Goal: Task Accomplishment & Management: Use online tool/utility

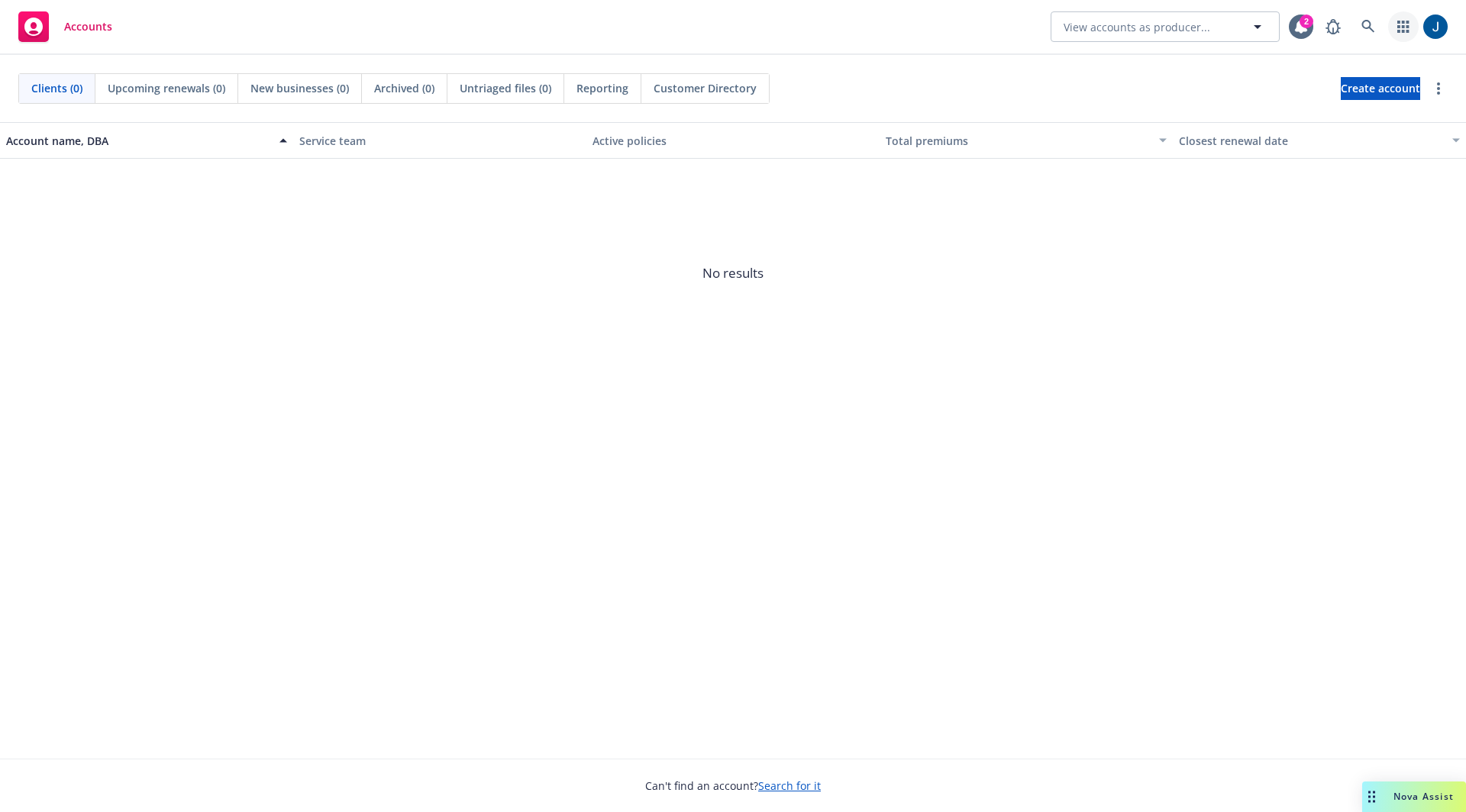
click at [1399, 28] on icon "button" at bounding box center [1403, 26] width 11 height 12
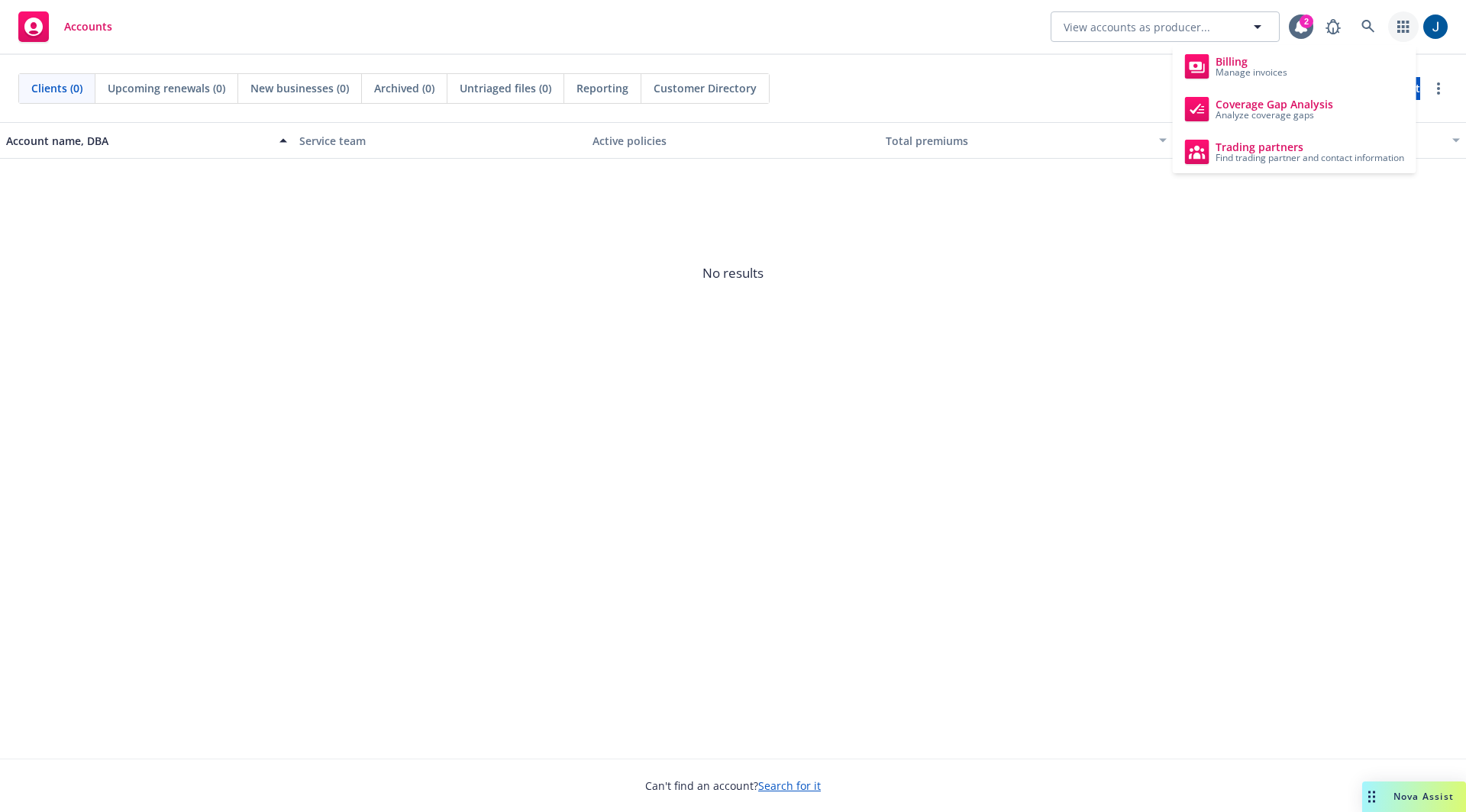
click at [1405, 18] on link "button" at bounding box center [1404, 26] width 31 height 31
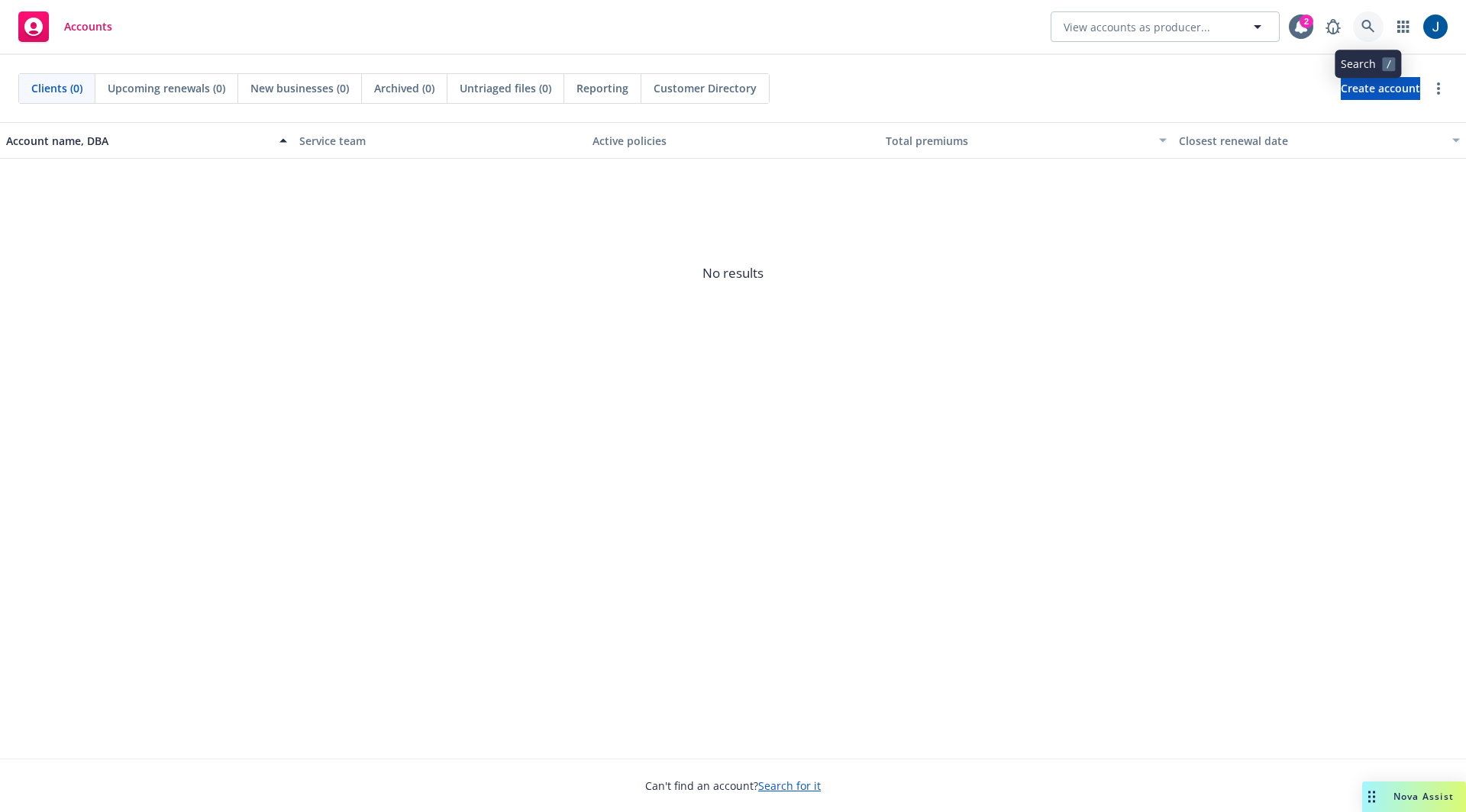
click at [1364, 25] on icon at bounding box center [1368, 27] width 14 height 14
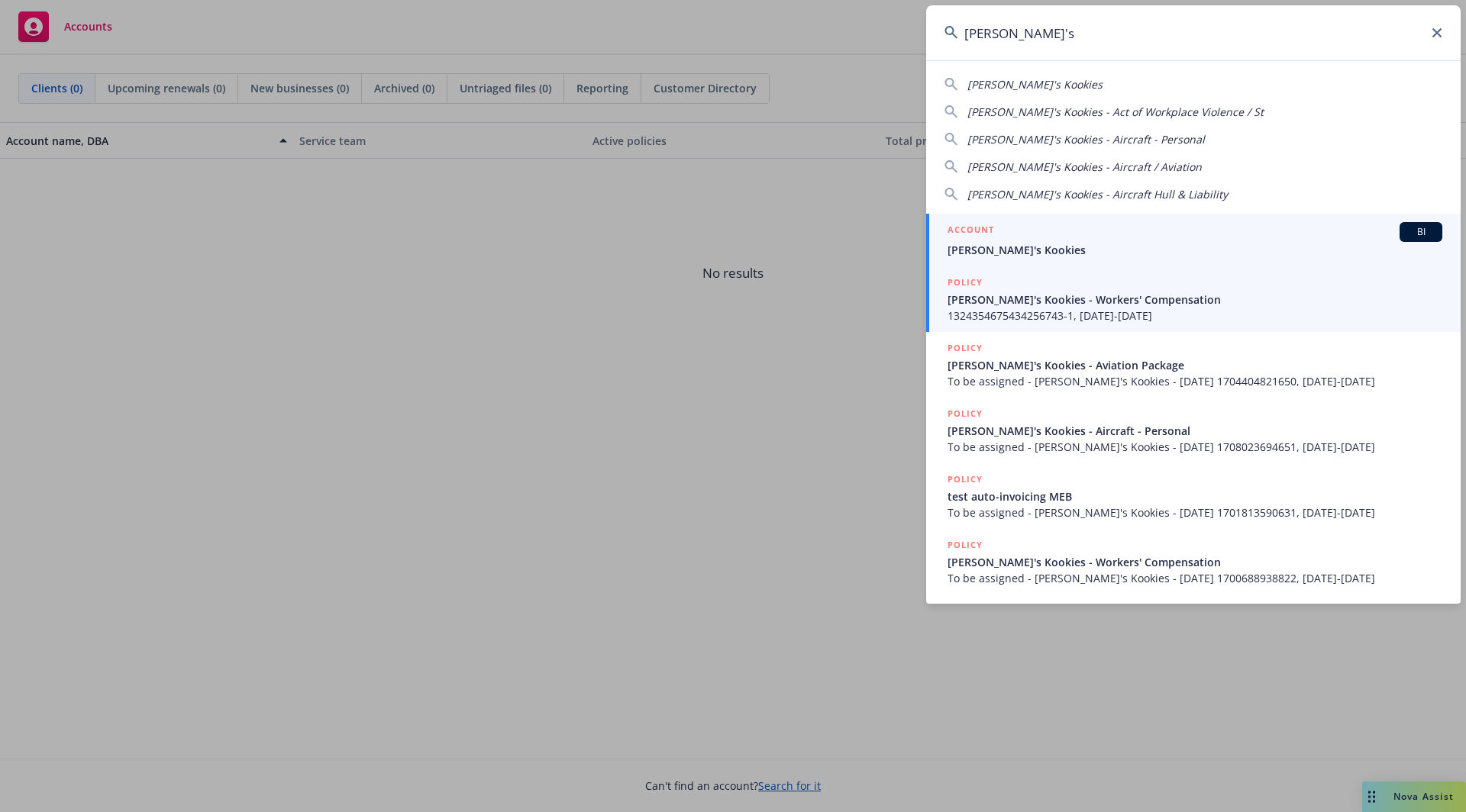
type input "[PERSON_NAME]'s"
click at [1011, 253] on span "[PERSON_NAME]'s Kookies" at bounding box center [1194, 250] width 495 height 16
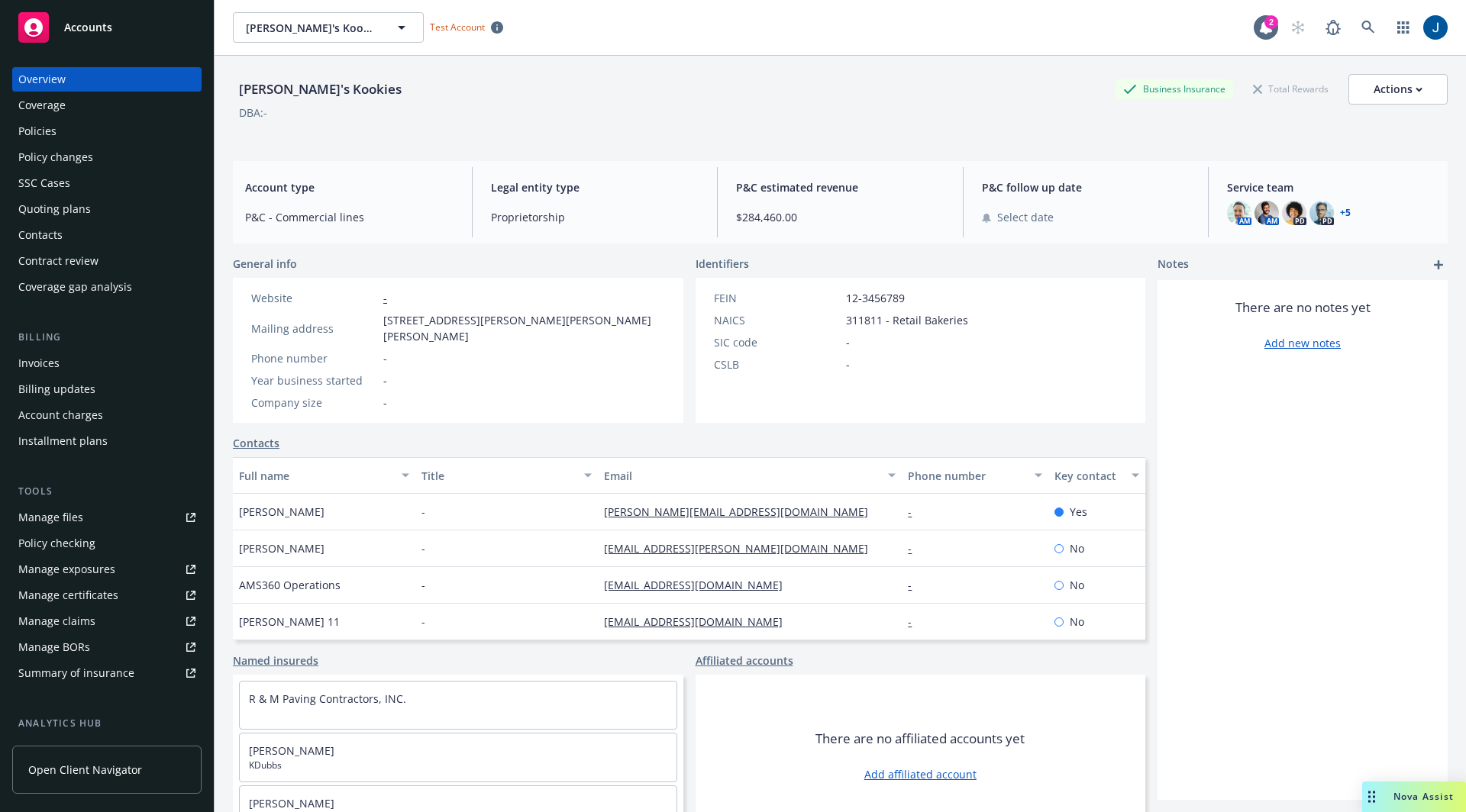
click at [84, 541] on div "Policy checking" at bounding box center [57, 544] width 77 height 25
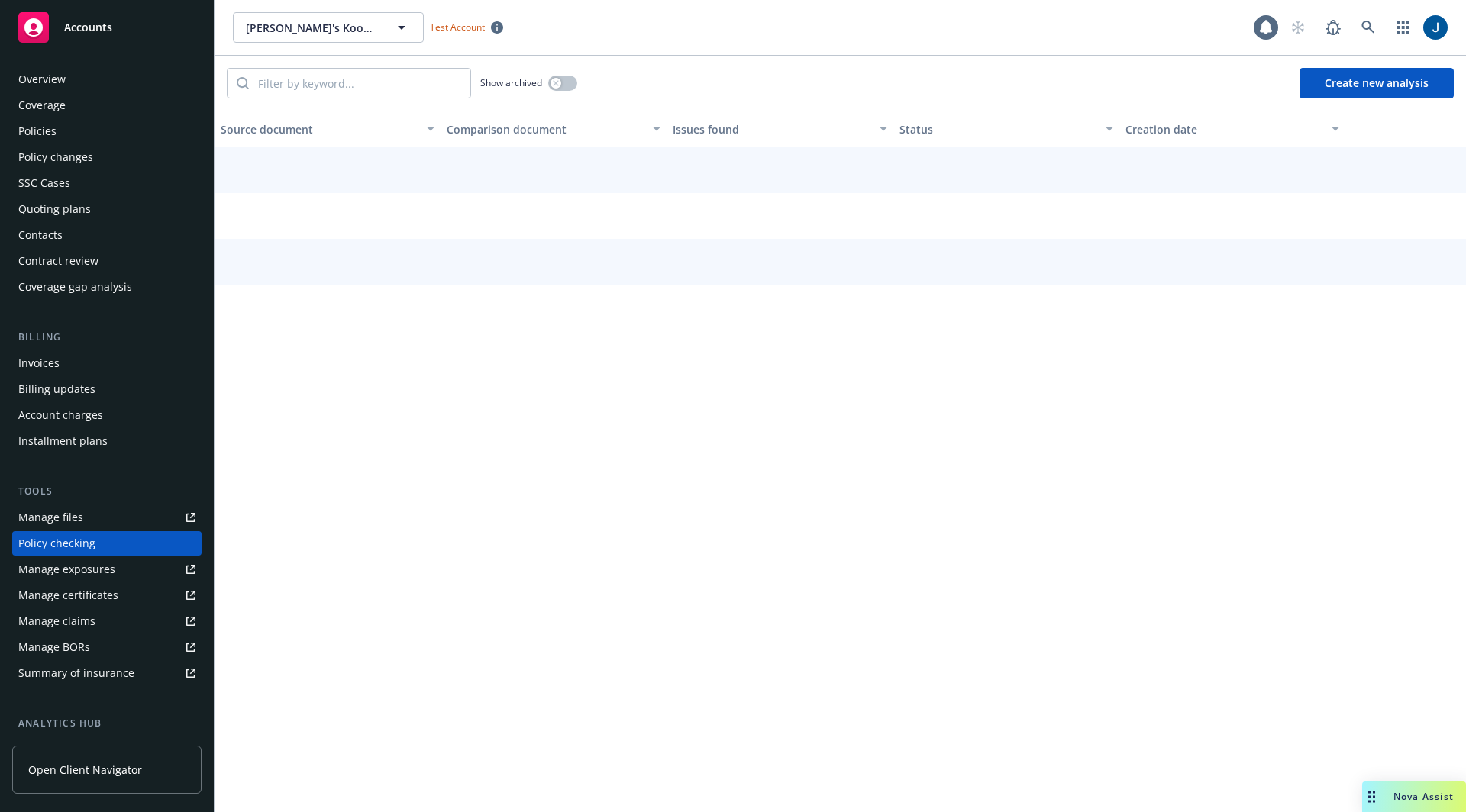
scroll to position [112, 0]
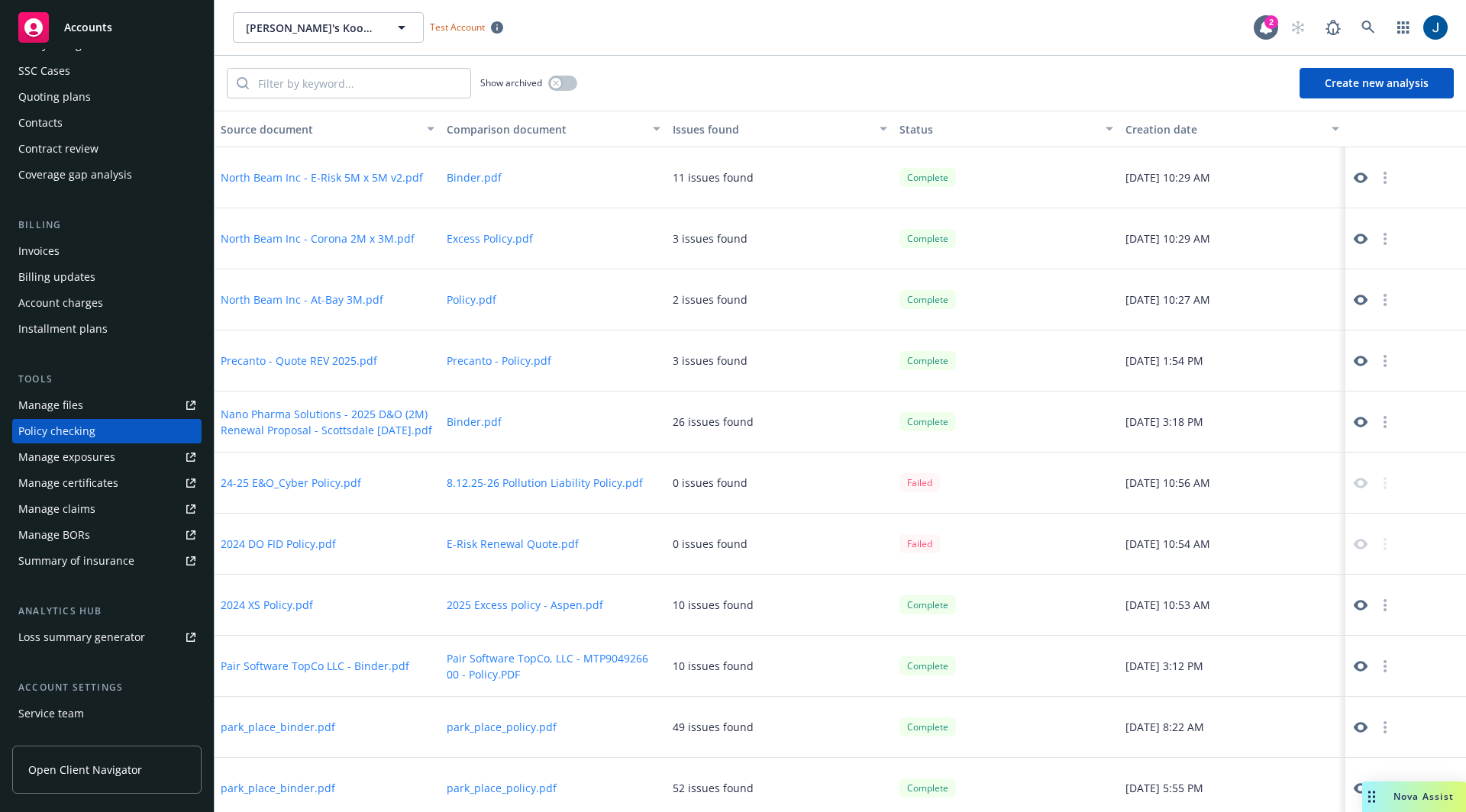
click at [1336, 78] on button "Create new analysis" at bounding box center [1377, 83] width 155 height 31
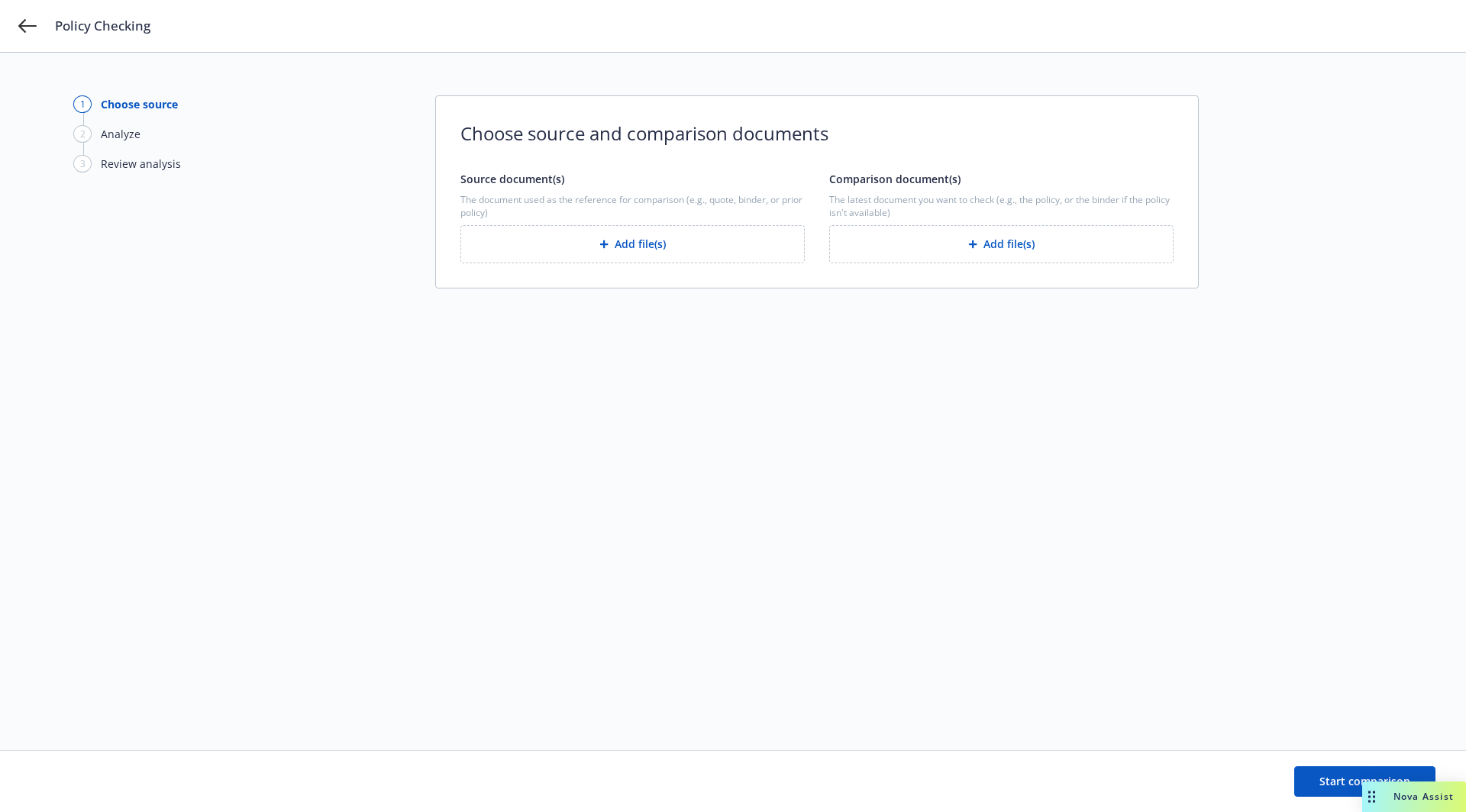
click at [715, 257] on button "Add file(s)" at bounding box center [633, 243] width 345 height 38
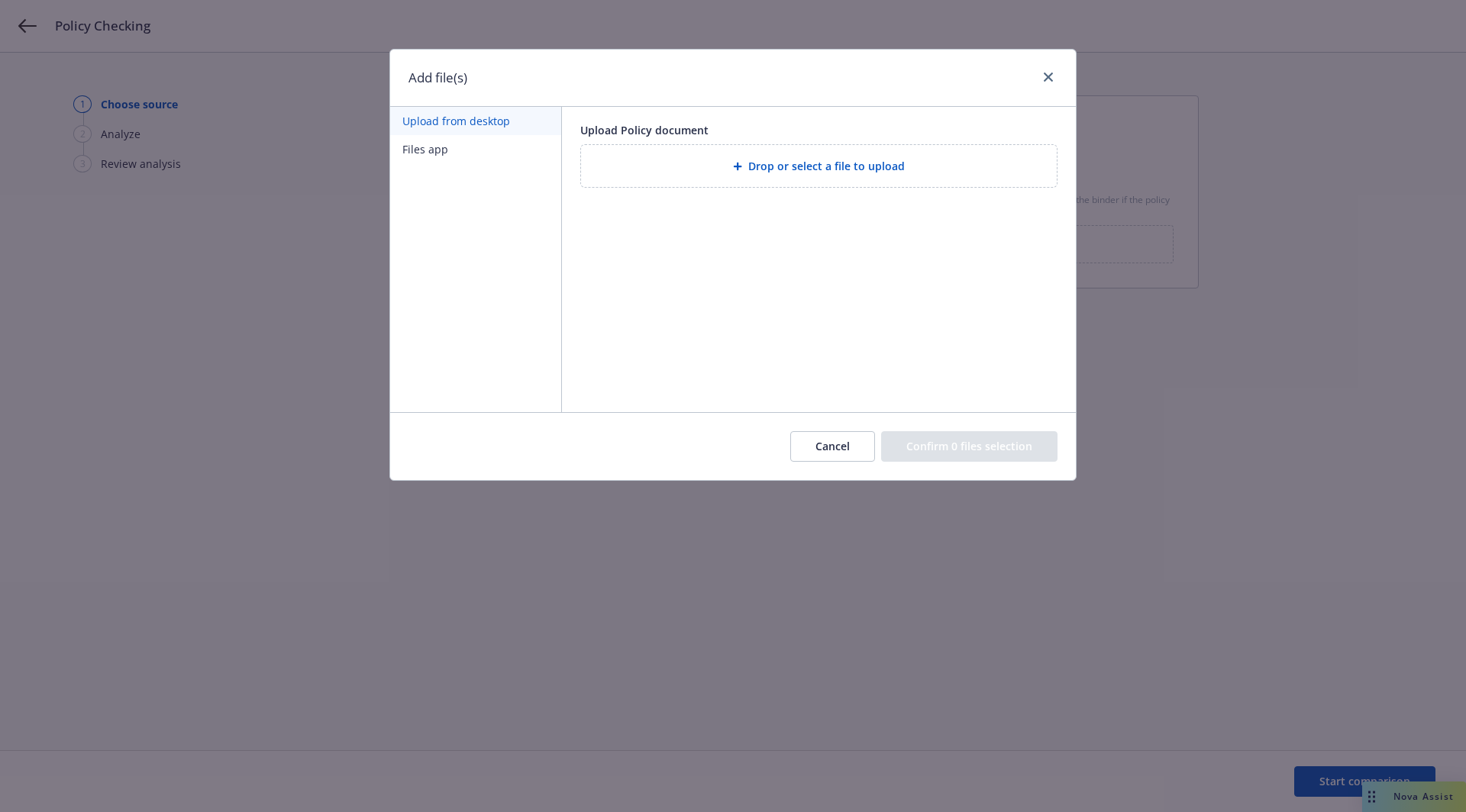
click at [757, 184] on div "Drop or select a file to upload" at bounding box center [818, 166] width 475 height 42
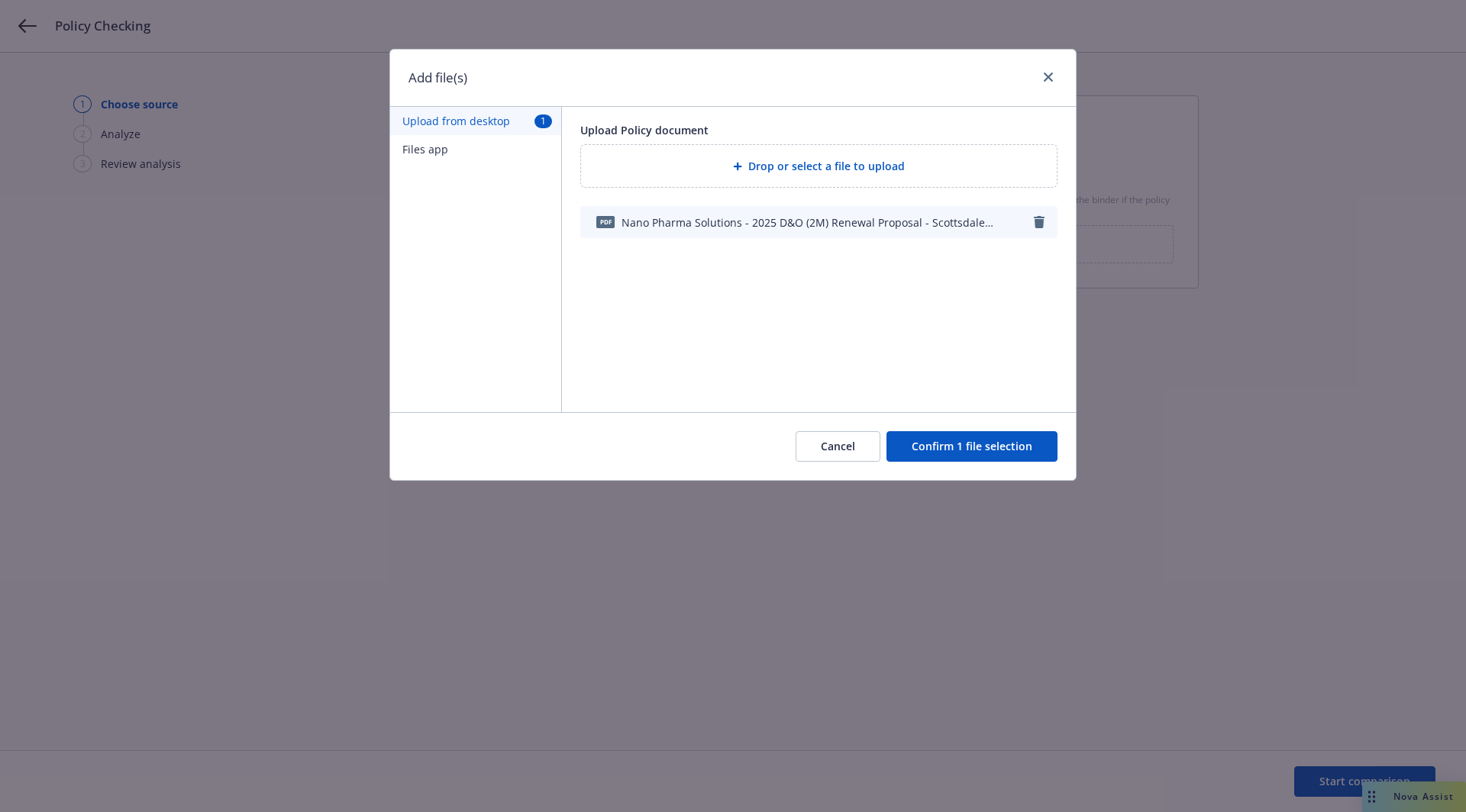
click at [969, 445] on button "Confirm 1 file selection" at bounding box center [972, 446] width 171 height 31
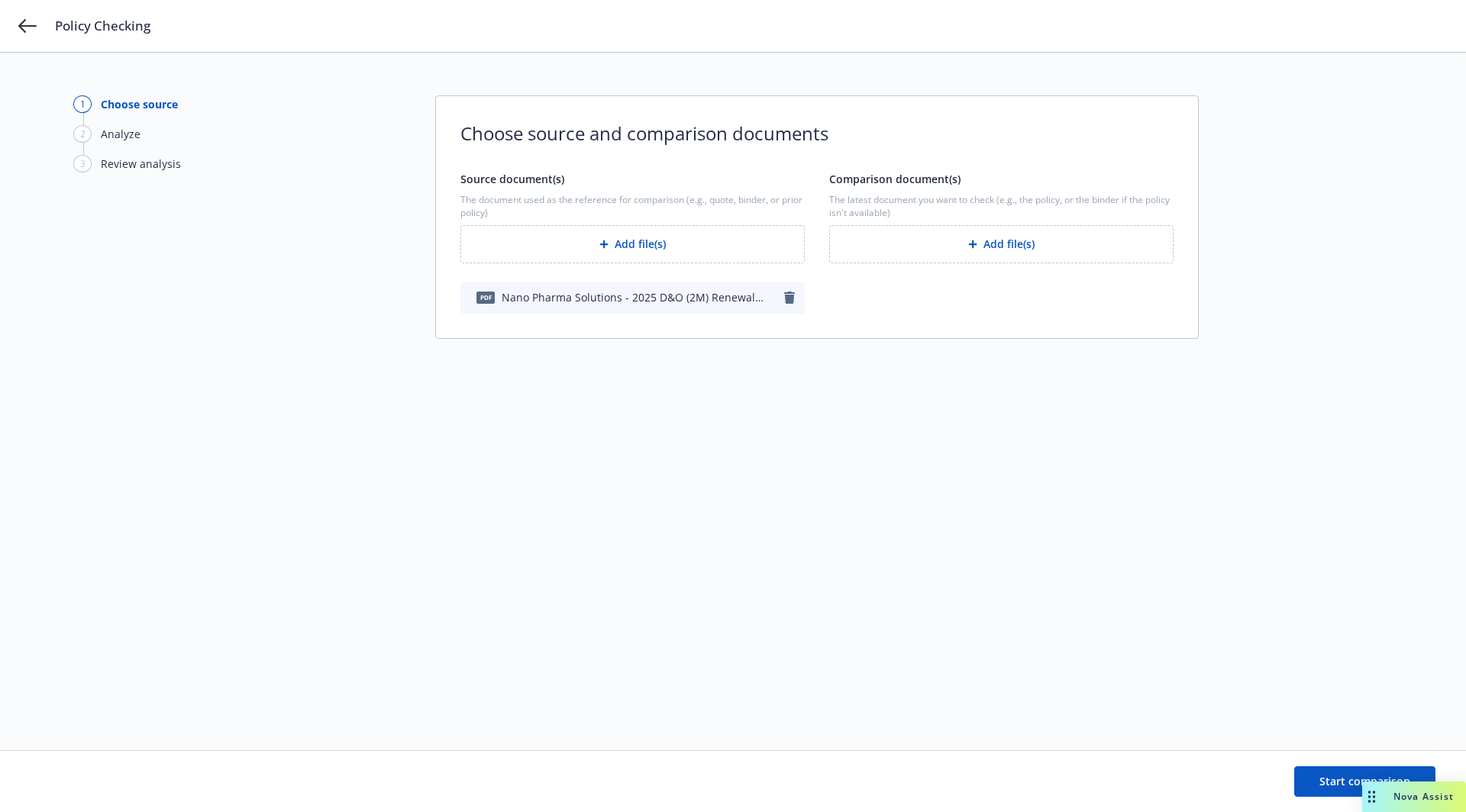
click at [977, 257] on button "Add file(s)" at bounding box center [1002, 243] width 345 height 38
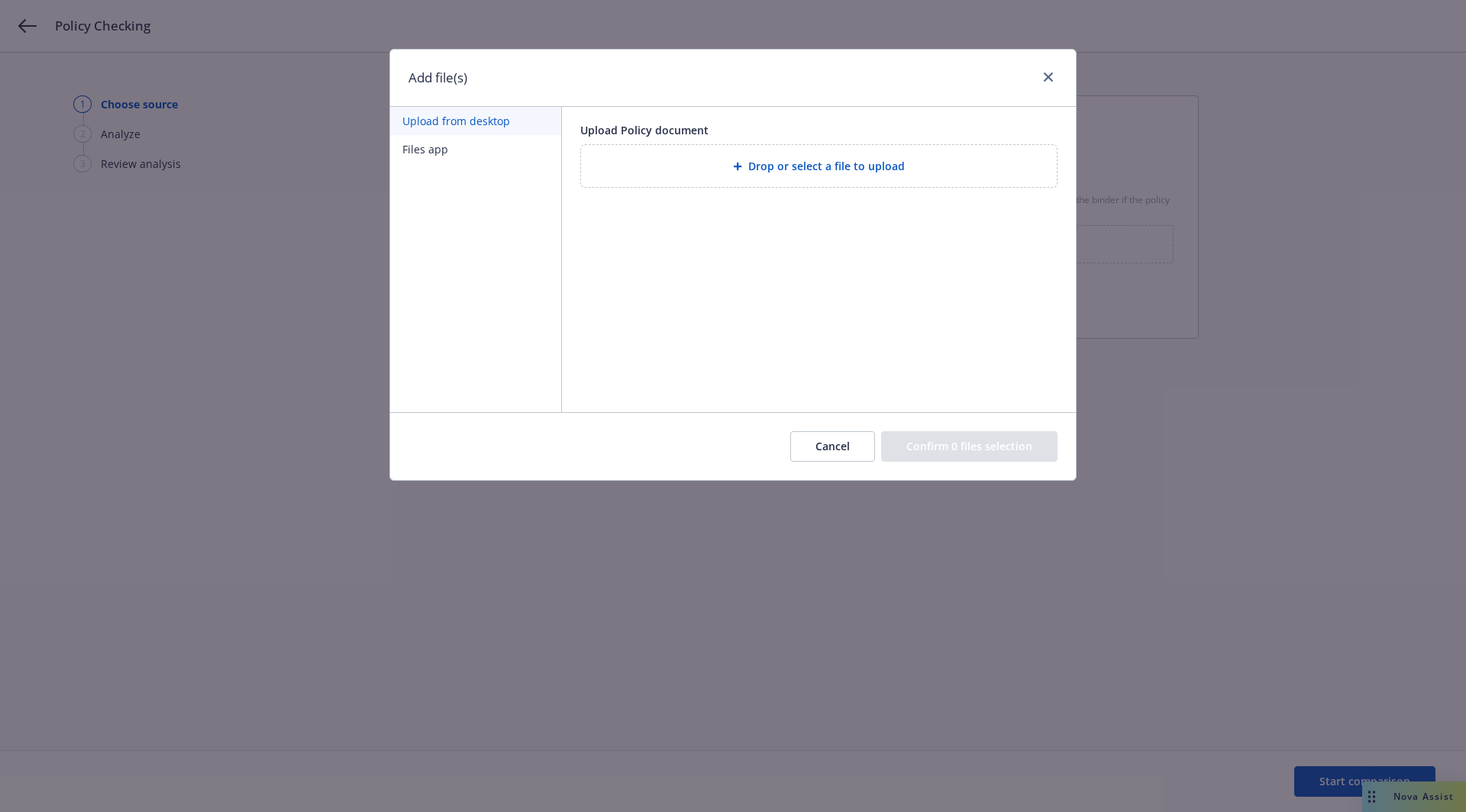
click at [747, 166] on div at bounding box center [740, 166] width 15 height 9
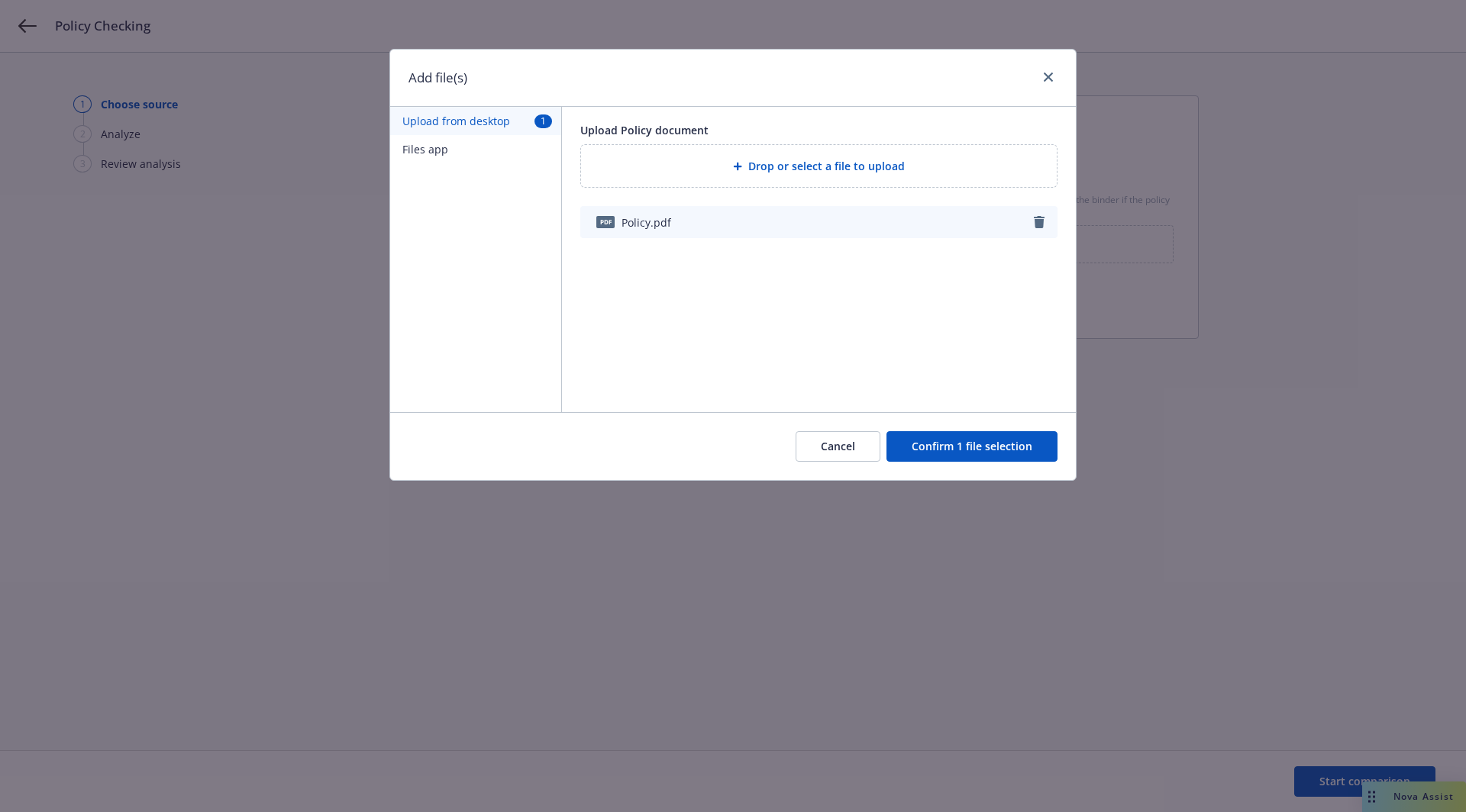
click at [1023, 444] on button "Confirm 1 file selection" at bounding box center [972, 446] width 171 height 31
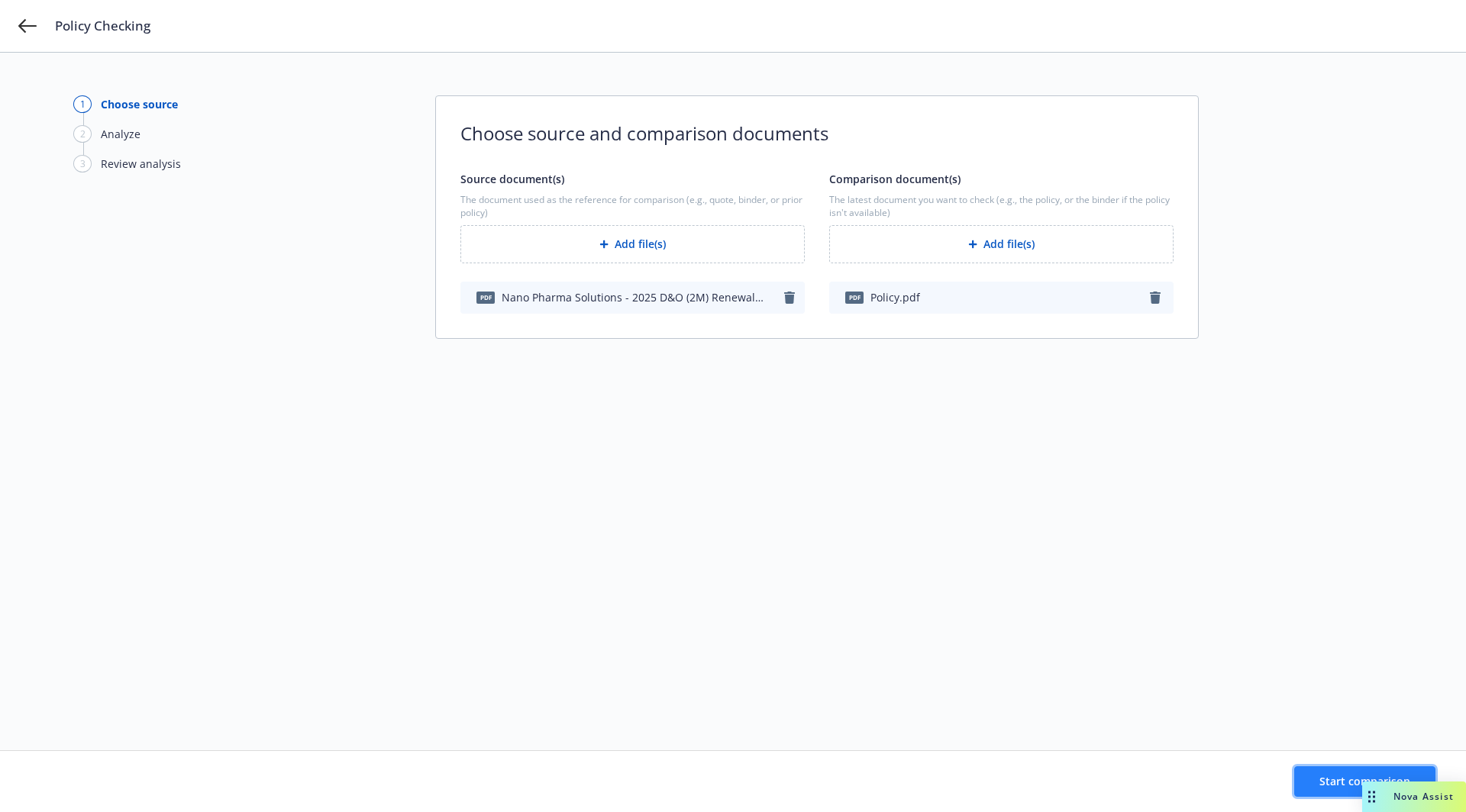
click at [1325, 779] on span "Start comparison" at bounding box center [1364, 781] width 91 height 15
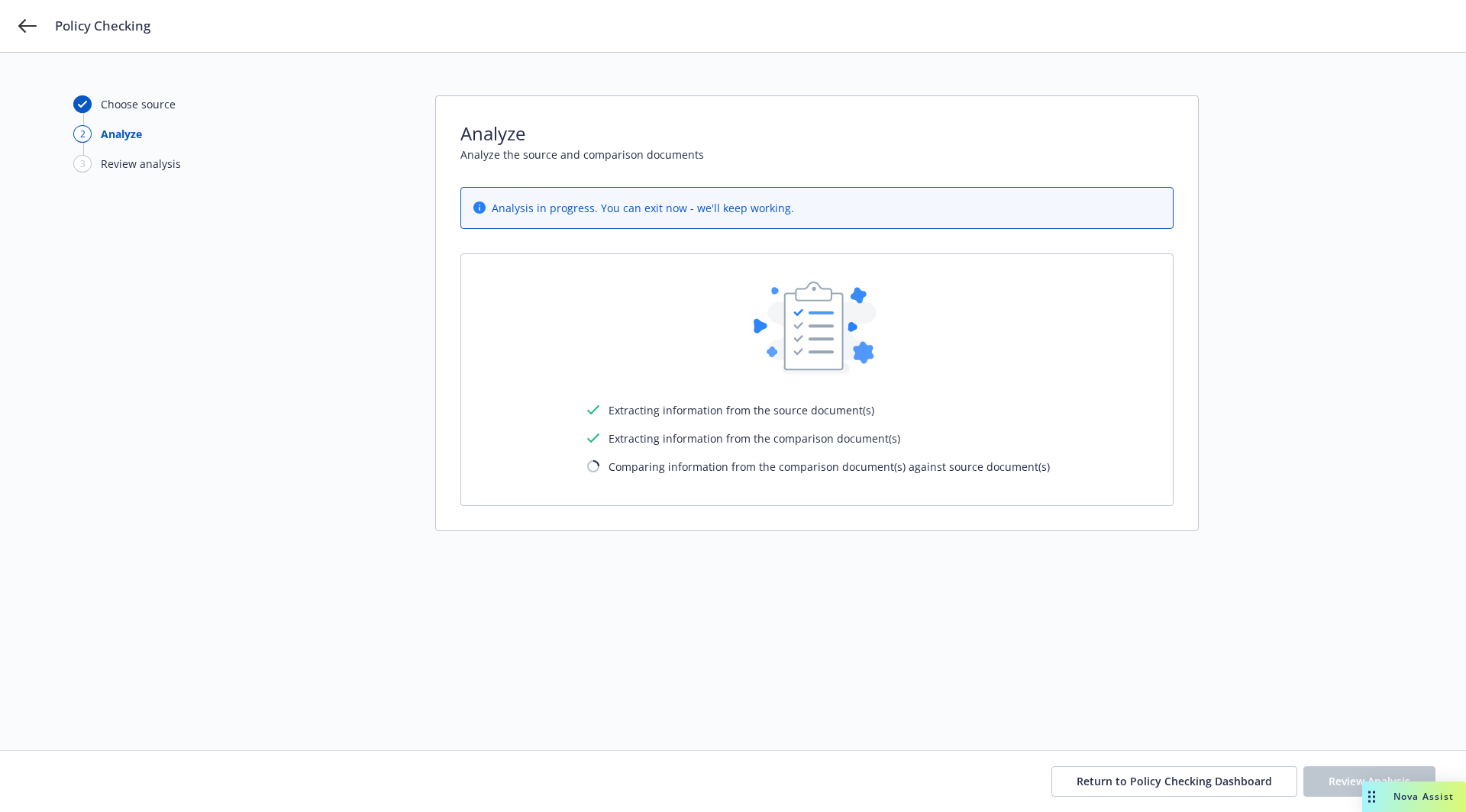
click at [1303, 643] on div "Choose source 2 Analyze 3 Review analysis Analyze Analyze the source and compar…" at bounding box center [732, 402] width 1319 height 613
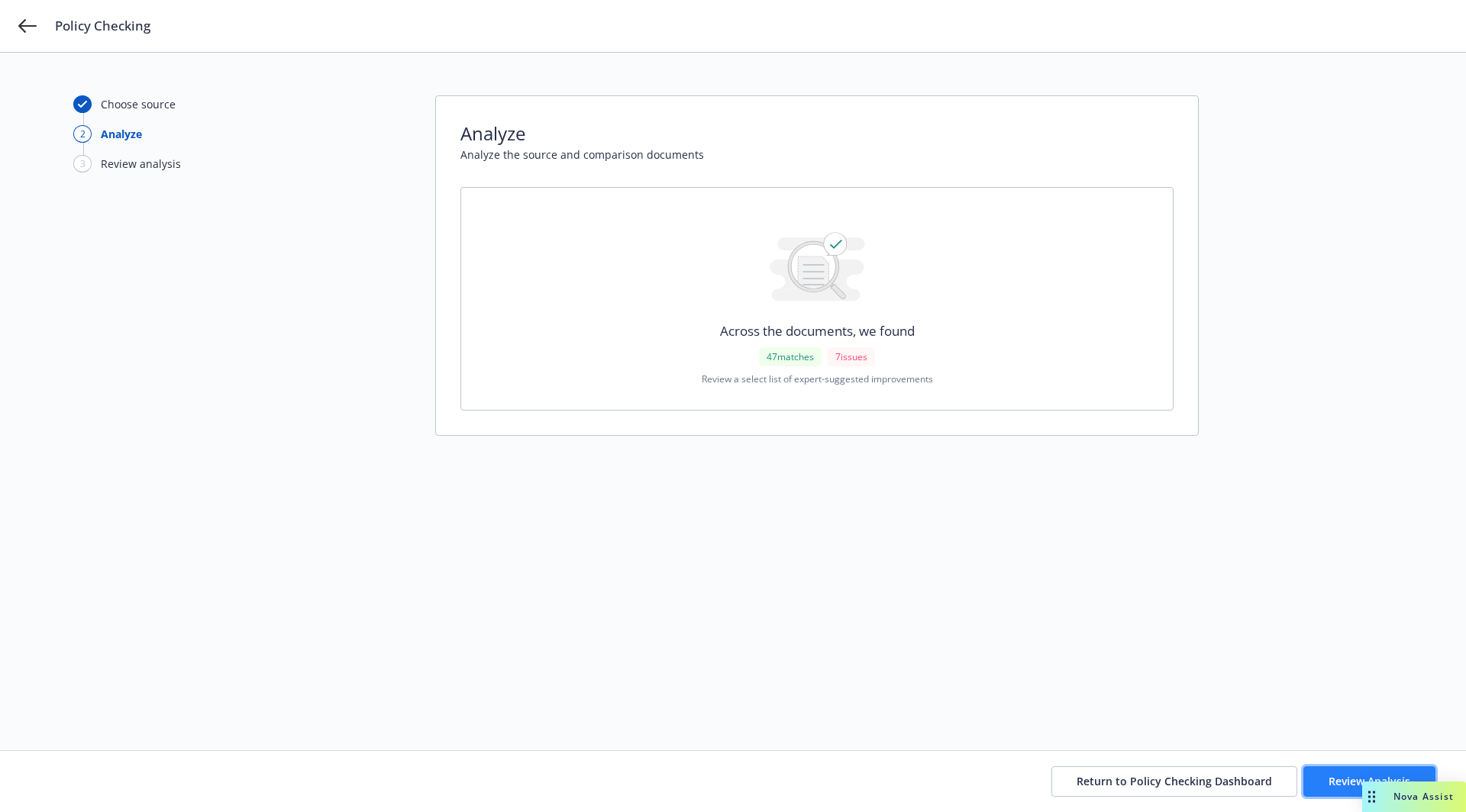
click at [1352, 774] on button "Review Analysis" at bounding box center [1369, 781] width 132 height 31
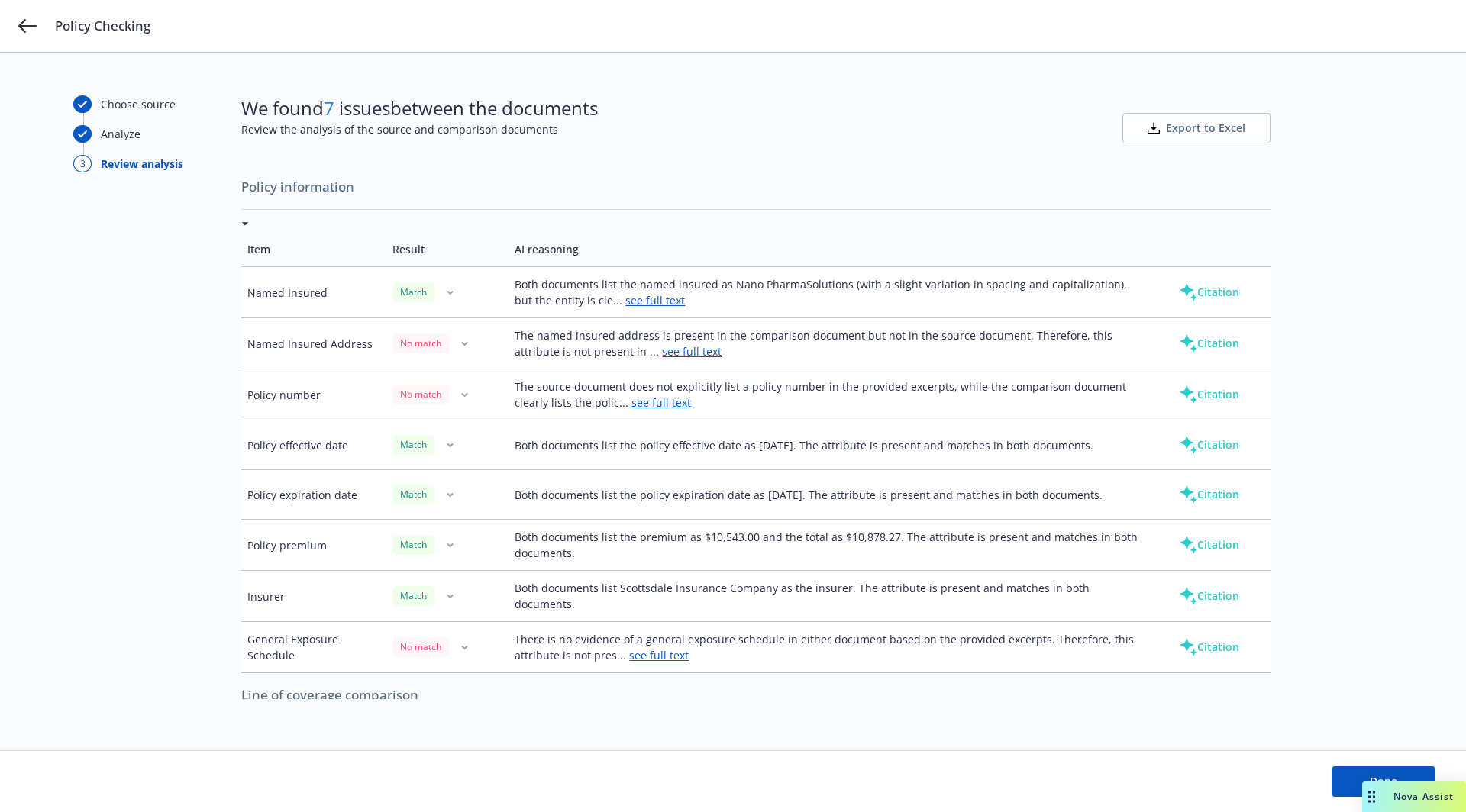
click at [626, 303] on link "see full text" at bounding box center [656, 301] width 60 height 15
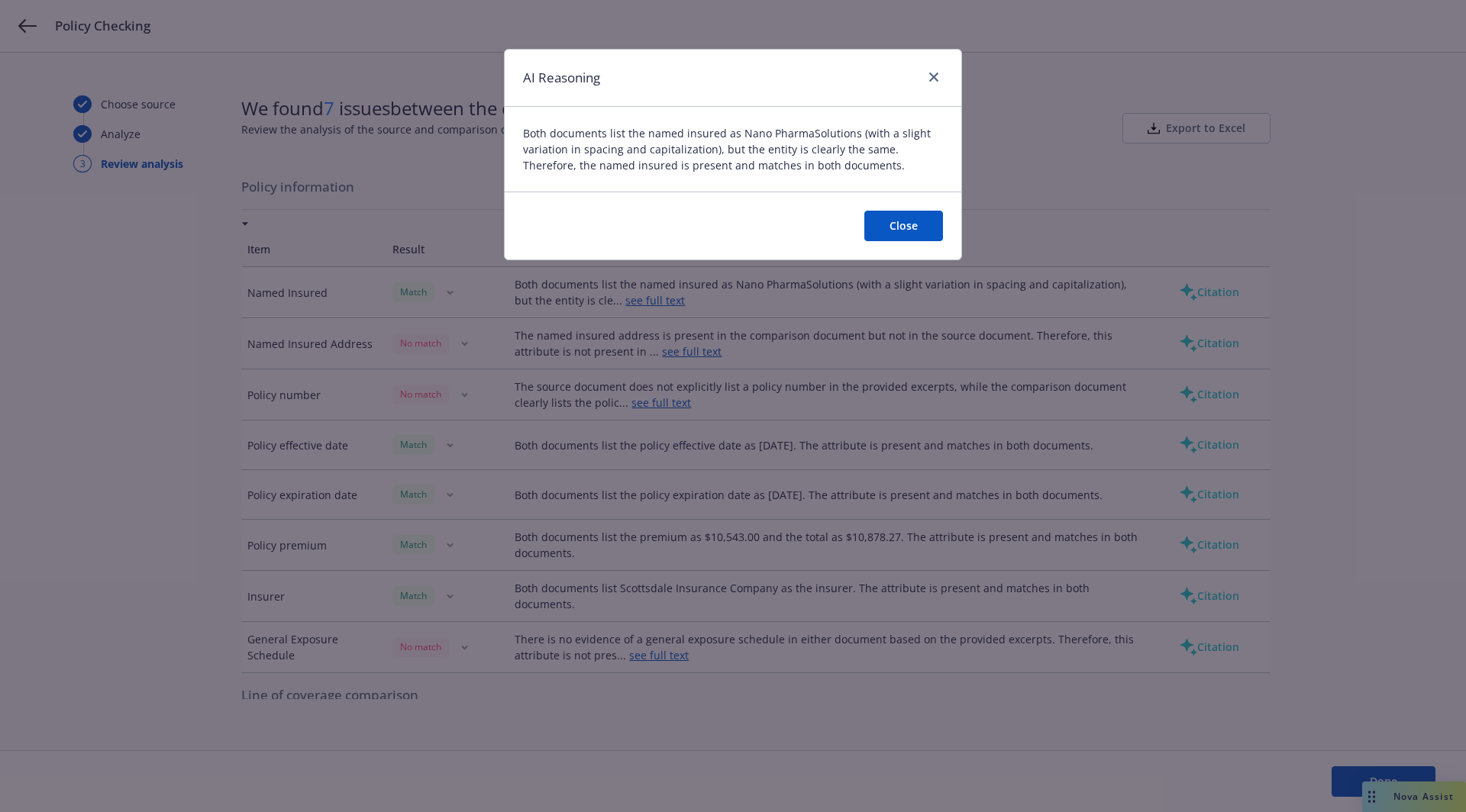
click at [878, 215] on button "Close" at bounding box center [904, 226] width 78 height 31
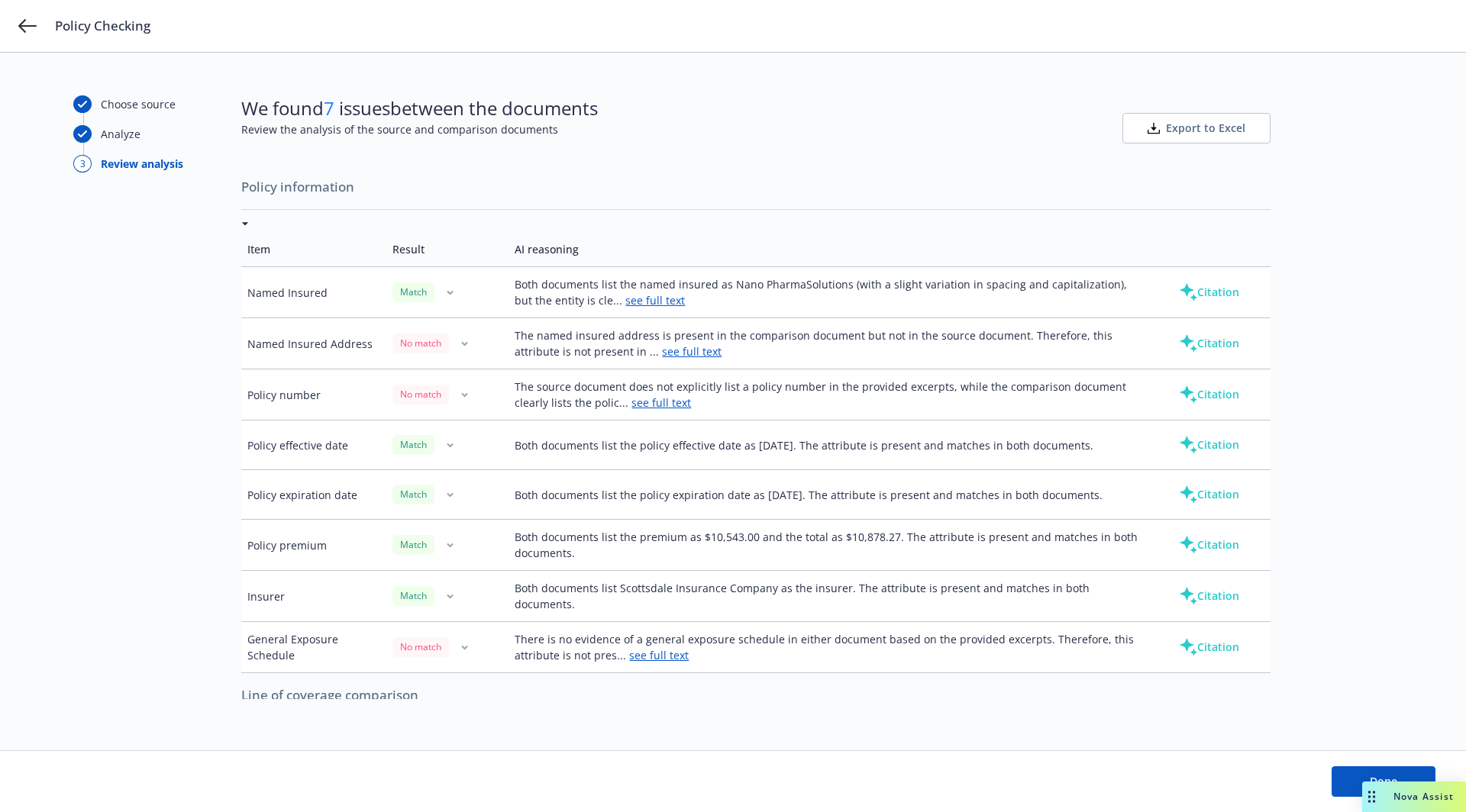
click at [416, 260] on td "Result" at bounding box center [447, 250] width 122 height 35
click at [416, 257] on td "Result" at bounding box center [447, 250] width 122 height 35
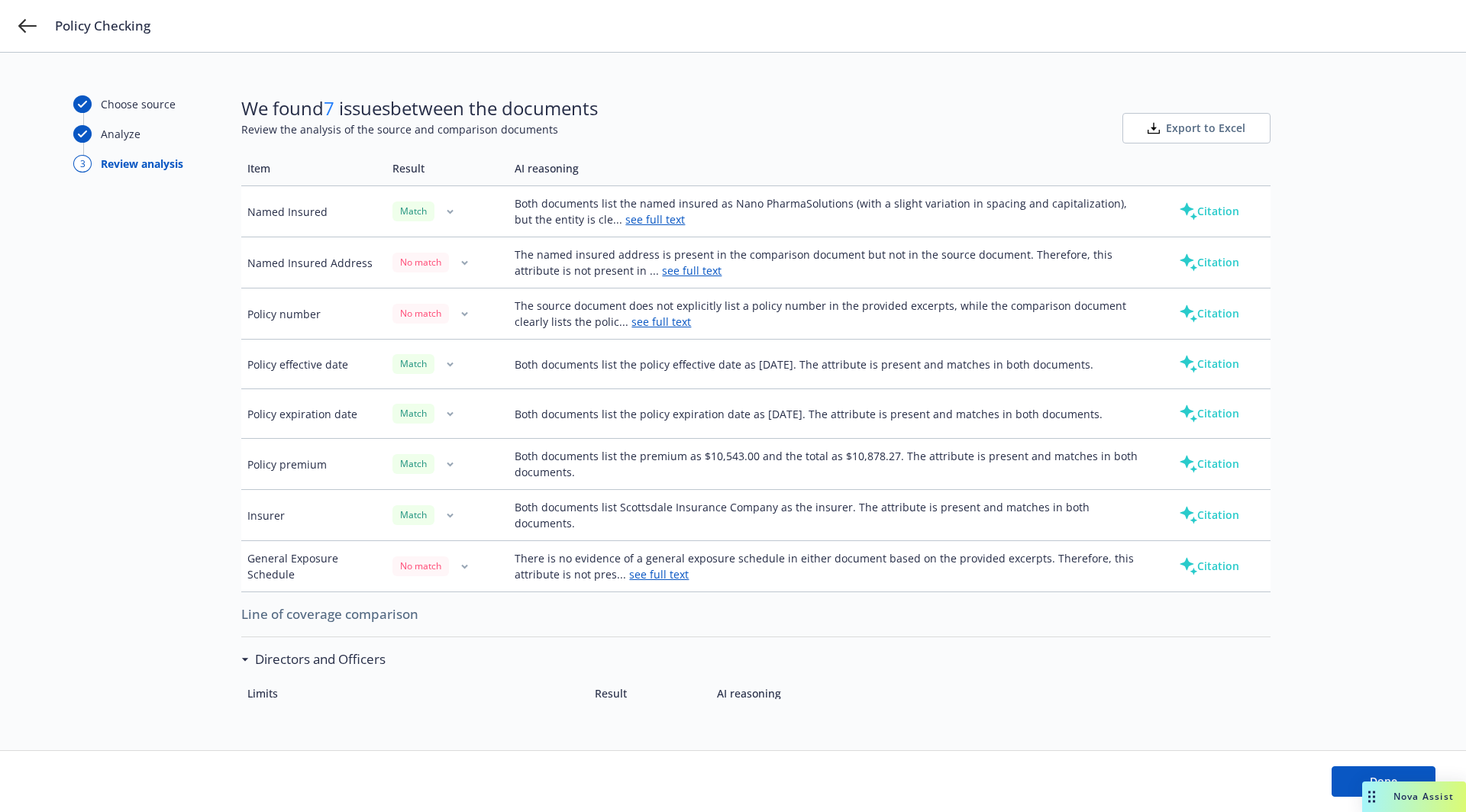
scroll to position [80, 0]
click at [461, 256] on button "button" at bounding box center [464, 263] width 18 height 18
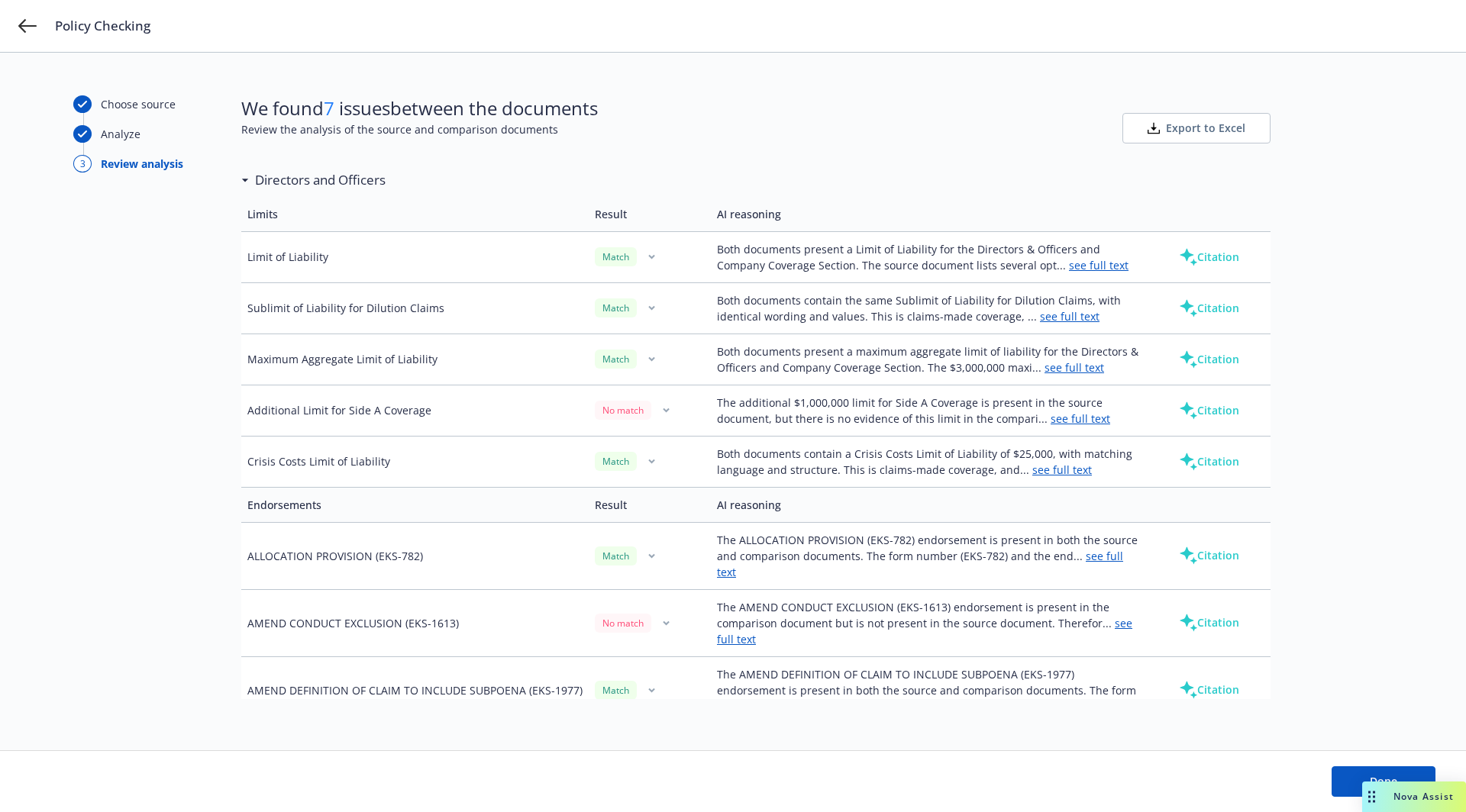
scroll to position [599, 0]
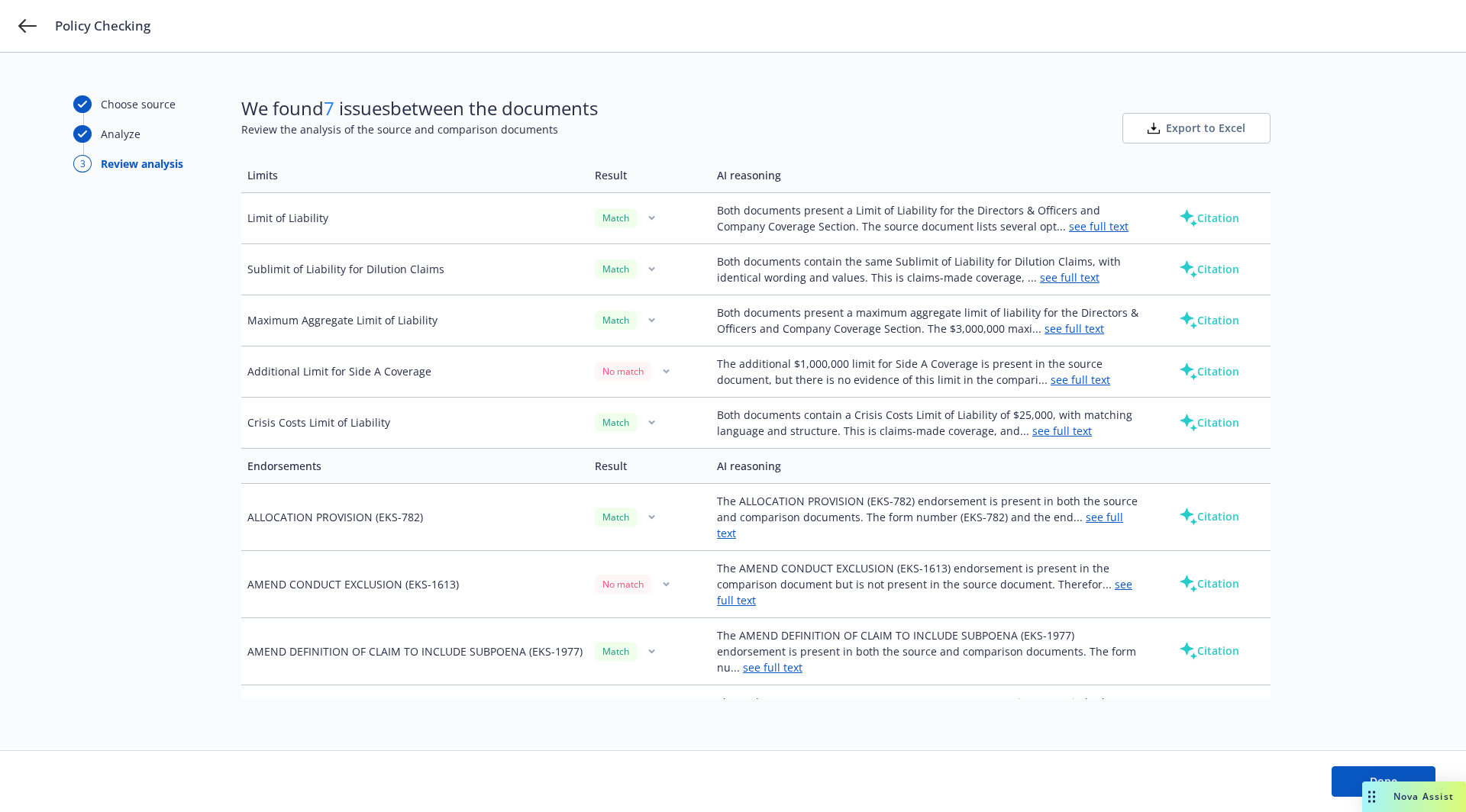
click at [1067, 373] on link "see full text" at bounding box center [1081, 380] width 60 height 15
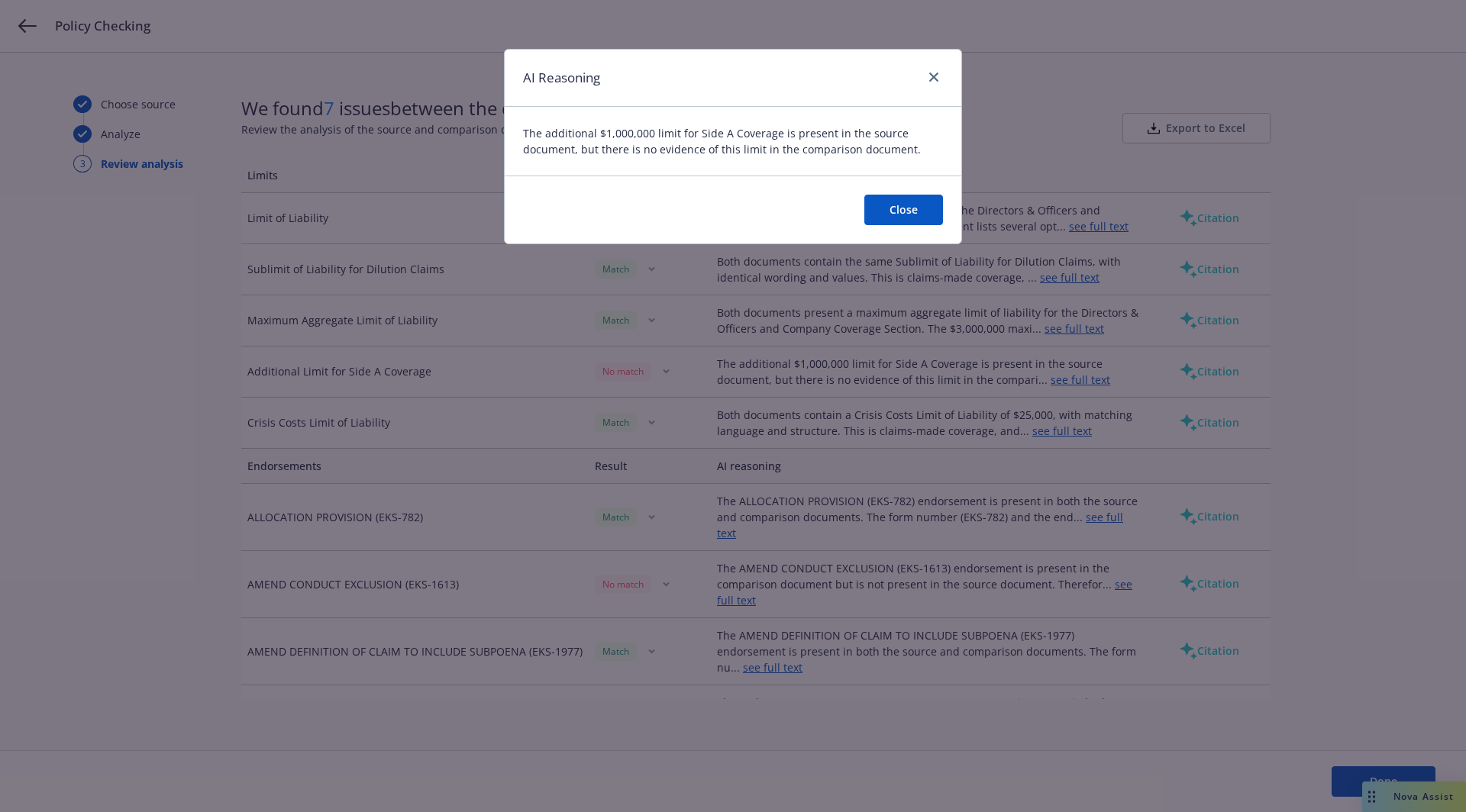
click at [921, 217] on button "Close" at bounding box center [904, 210] width 78 height 31
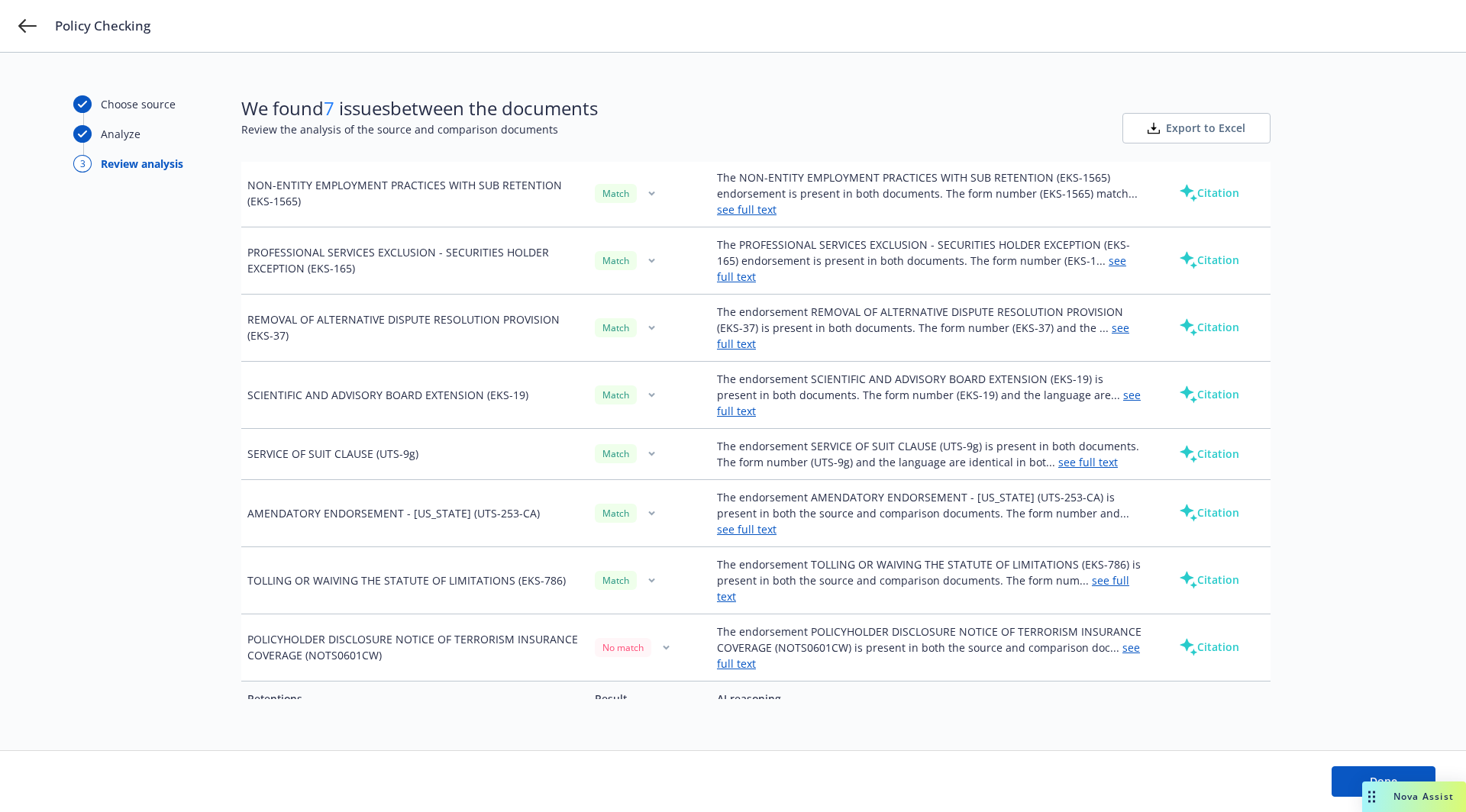
scroll to position [2753, 0]
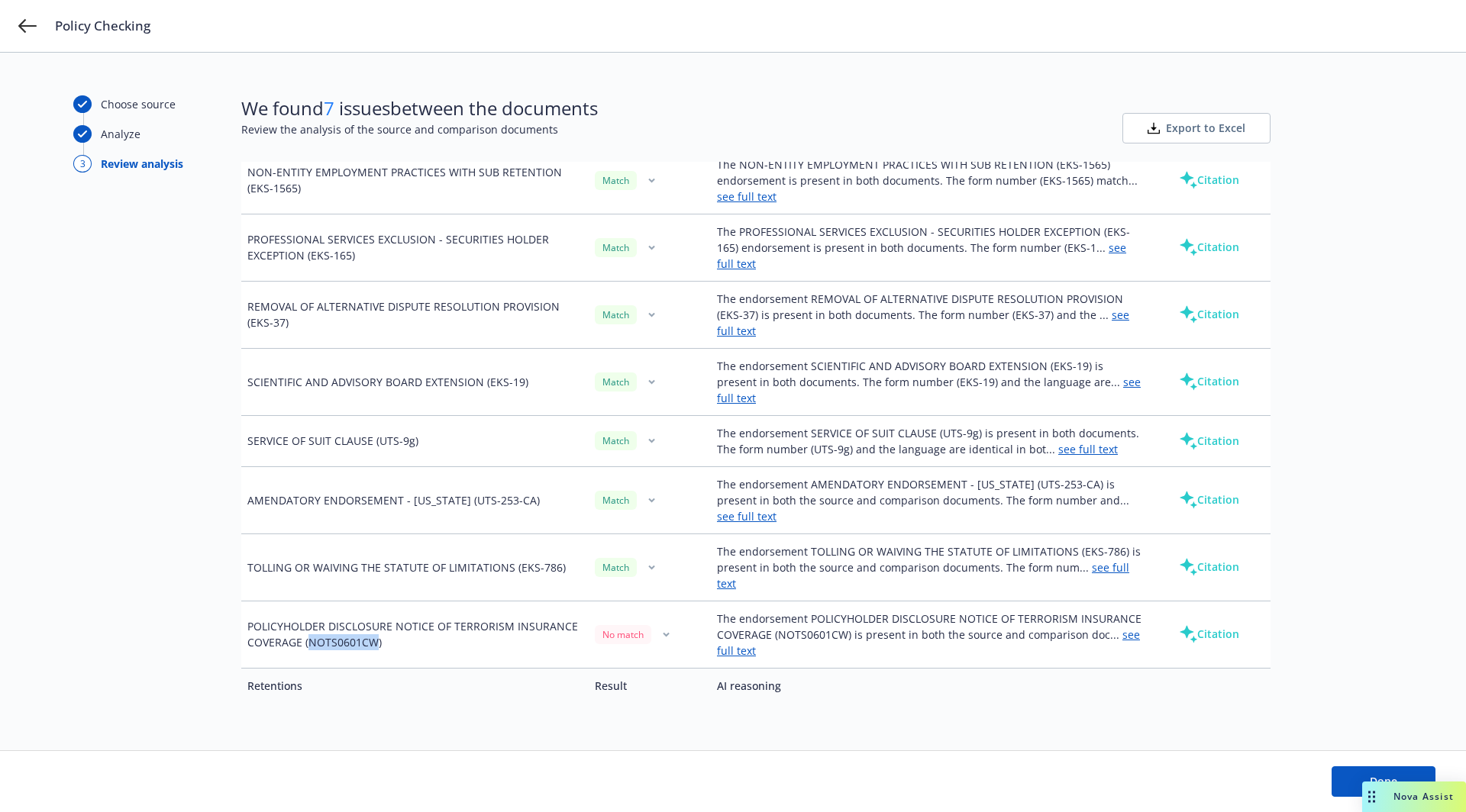
drag, startPoint x: 308, startPoint y: 333, endPoint x: 377, endPoint y: 330, distance: 69.1
click at [377, 601] on td "POLICYHOLDER DISCLOSURE NOTICE OF TERRORISM INSURANCE COVERAGE (NOTS0601CW)" at bounding box center [415, 634] width 347 height 67
copy td "NOTS0601CW"
